Goal: Find specific page/section

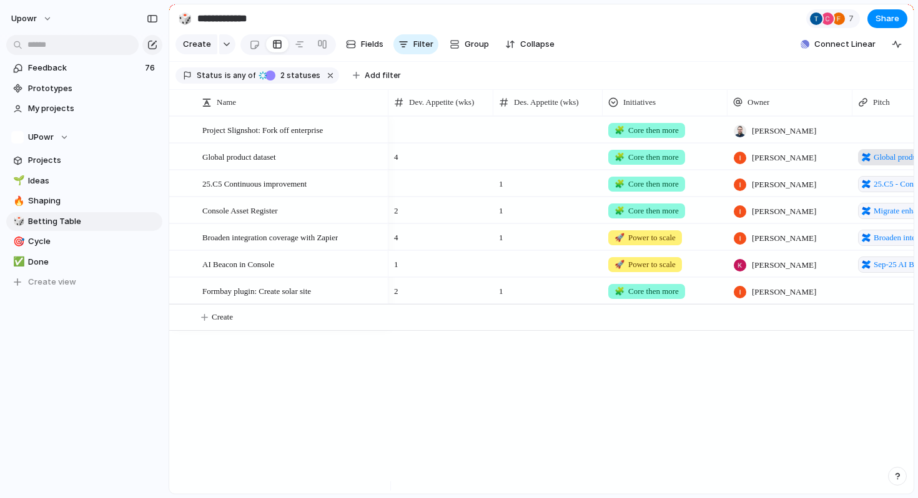
click at [890, 164] on span "Global product catalogue dataset" at bounding box center [927, 157] width 107 height 12
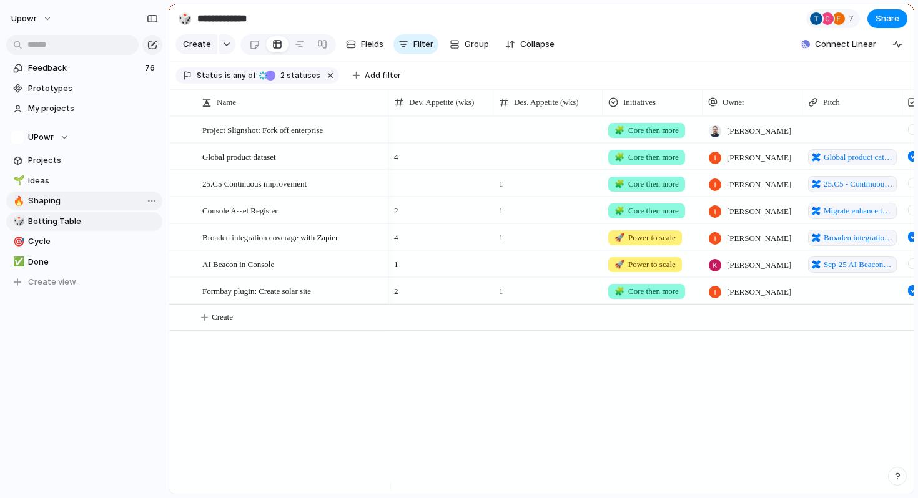
click at [90, 206] on span "Shaping" at bounding box center [93, 201] width 130 height 12
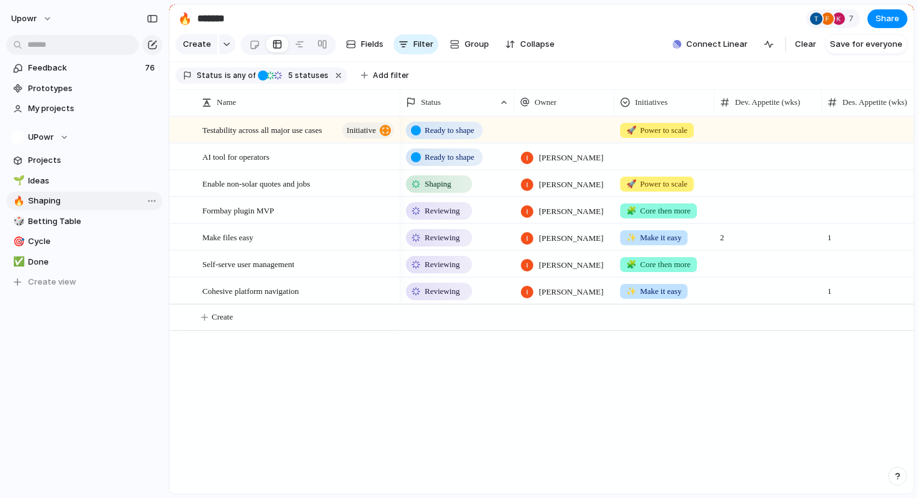
type input "*******"
